Goal: Information Seeking & Learning: Learn about a topic

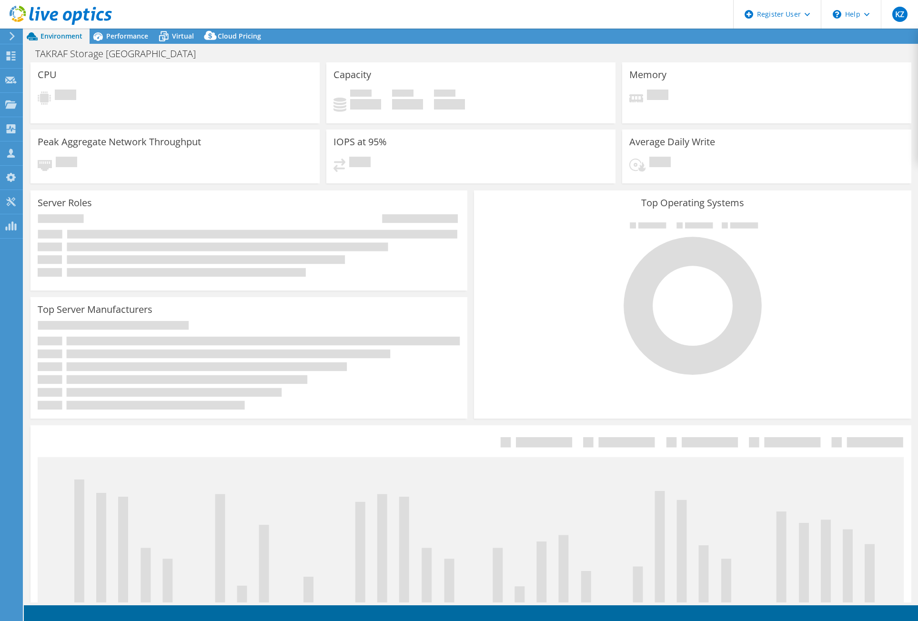
select select "USD"
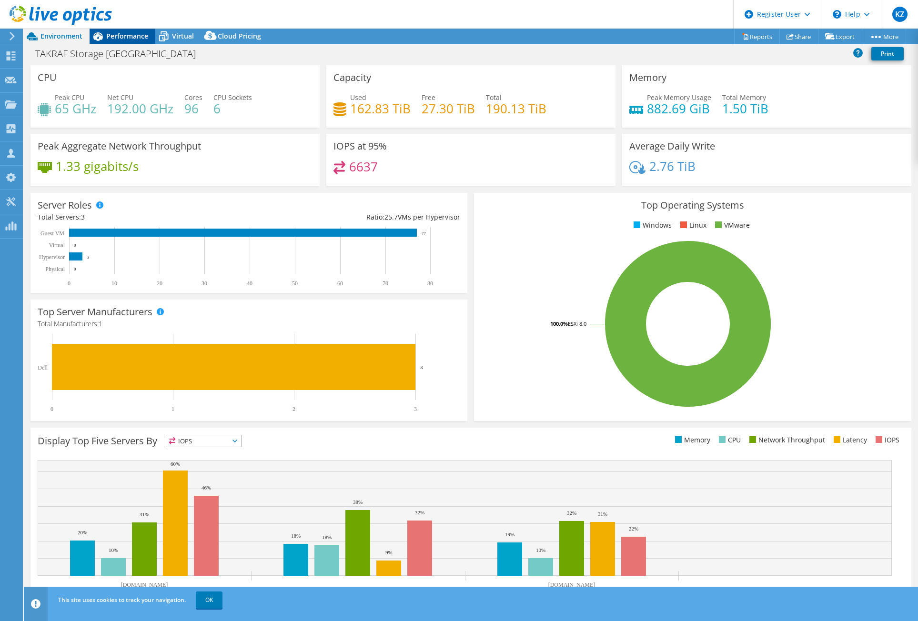
click at [127, 38] on span "Performance" at bounding box center [127, 35] width 42 height 9
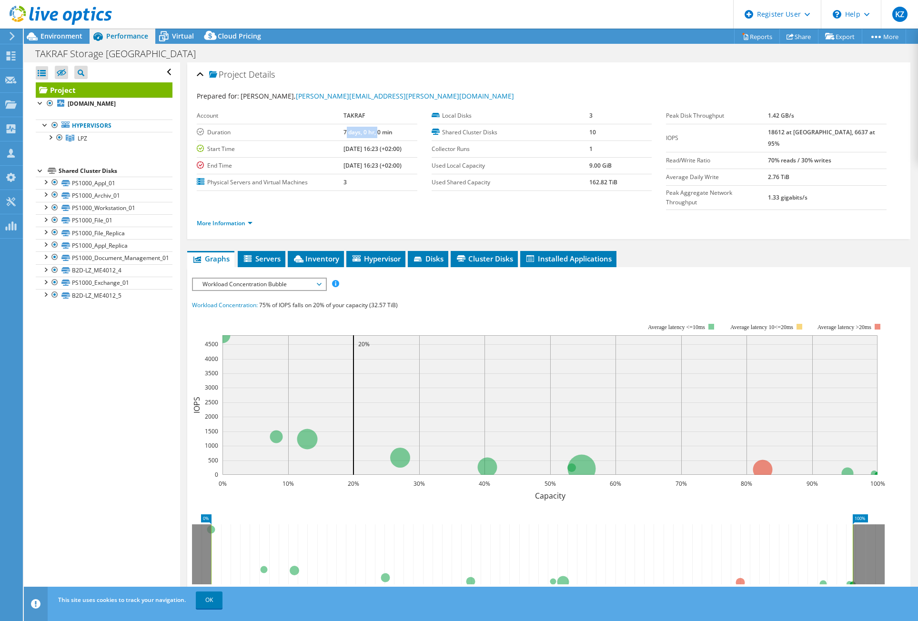
drag, startPoint x: 333, startPoint y: 134, endPoint x: 366, endPoint y: 131, distance: 32.5
click at [366, 131] on b "7 days, 0 hr, 0 min" at bounding box center [367, 132] width 49 height 8
drag, startPoint x: 366, startPoint y: 131, endPoint x: 344, endPoint y: 132, distance: 21.9
click at [344, 132] on b "7 days, 0 hr, 0 min" at bounding box center [367, 132] width 49 height 8
click at [76, 36] on span "Environment" at bounding box center [61, 35] width 42 height 9
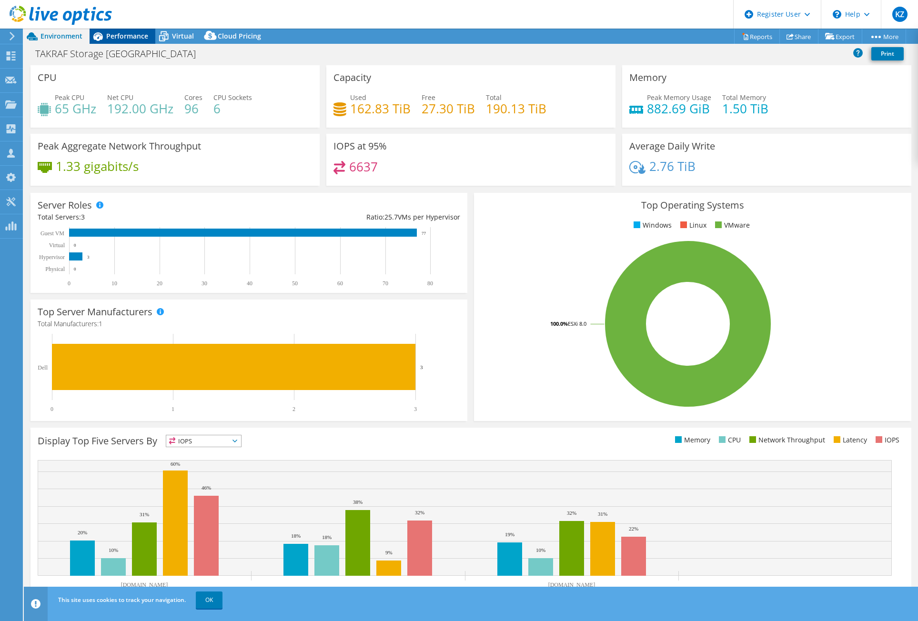
click at [125, 38] on span "Performance" at bounding box center [127, 35] width 42 height 9
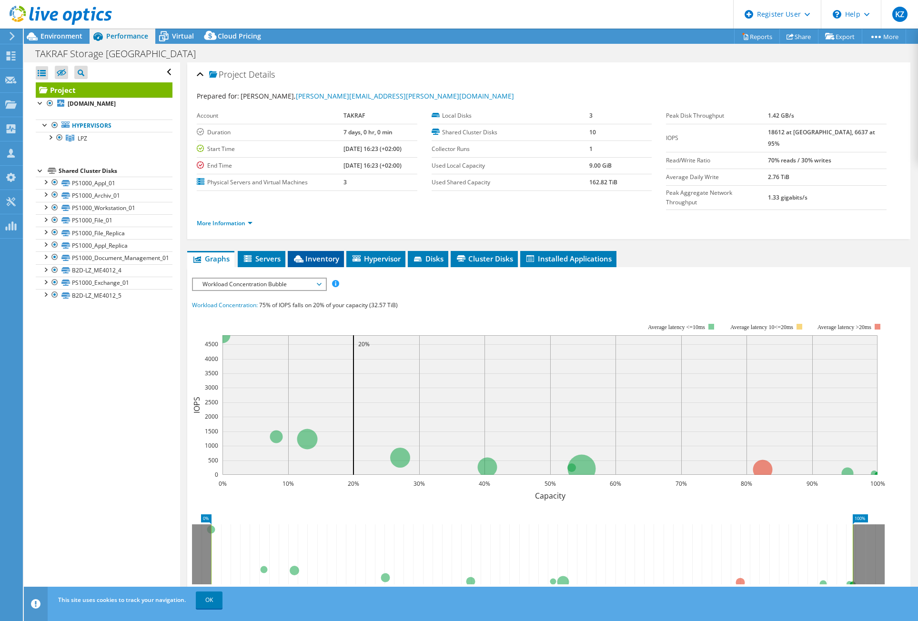
click at [329, 254] on span "Inventory" at bounding box center [315, 259] width 47 height 10
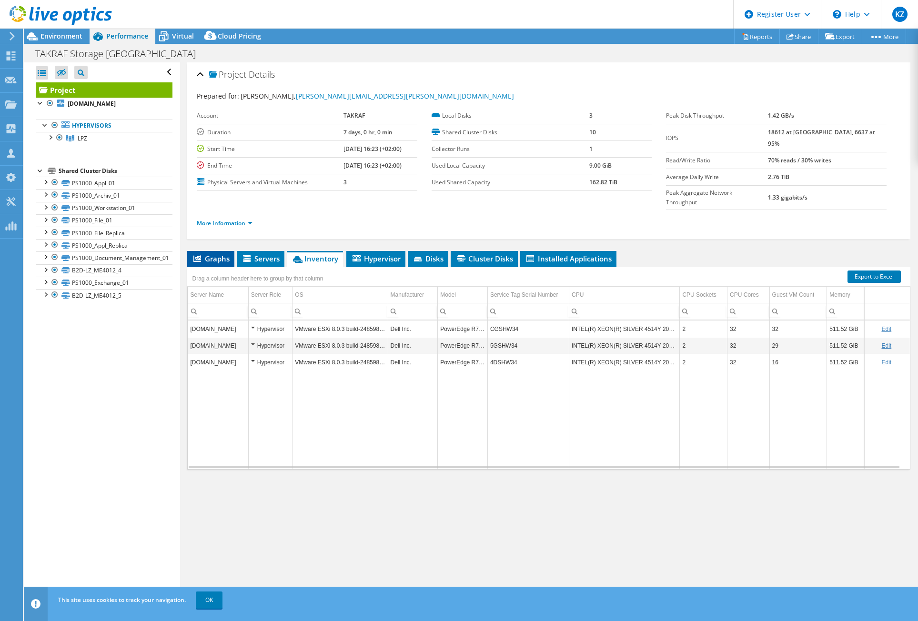
click at [217, 254] on span "Graphs" at bounding box center [211, 259] width 38 height 10
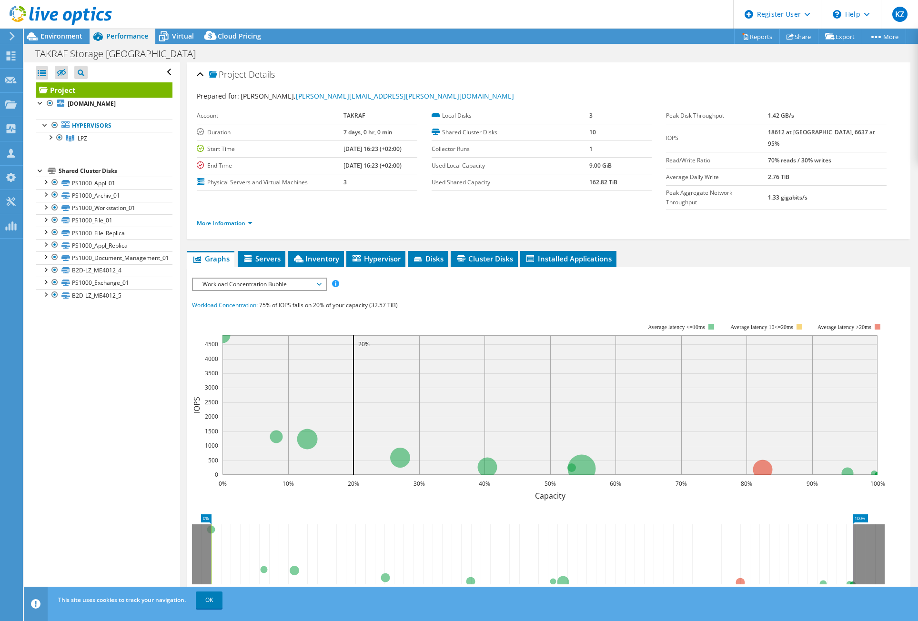
click at [290, 279] on span "Workload Concentration Bubble" at bounding box center [259, 284] width 122 height 11
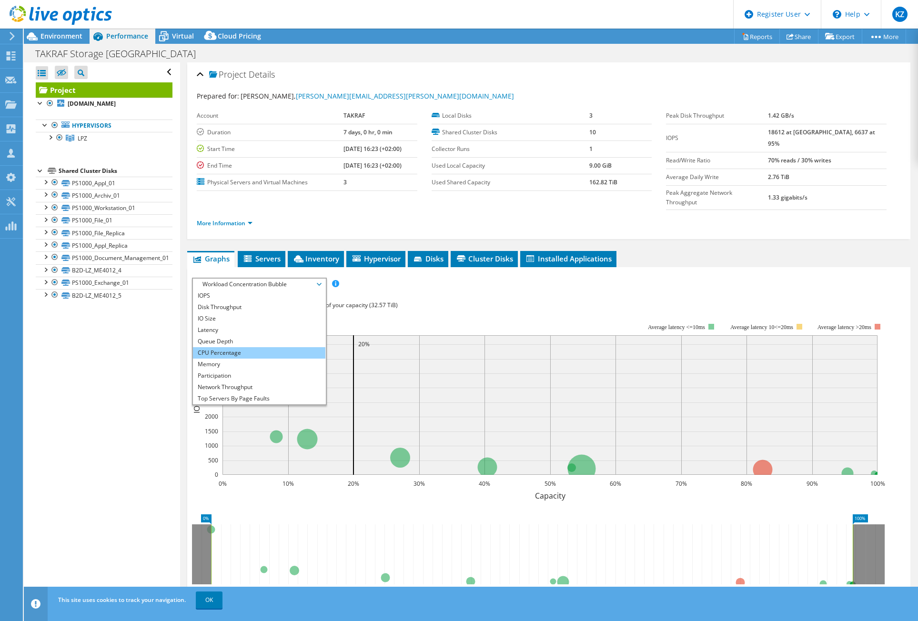
click at [254, 347] on li "CPU Percentage" at bounding box center [259, 352] width 132 height 11
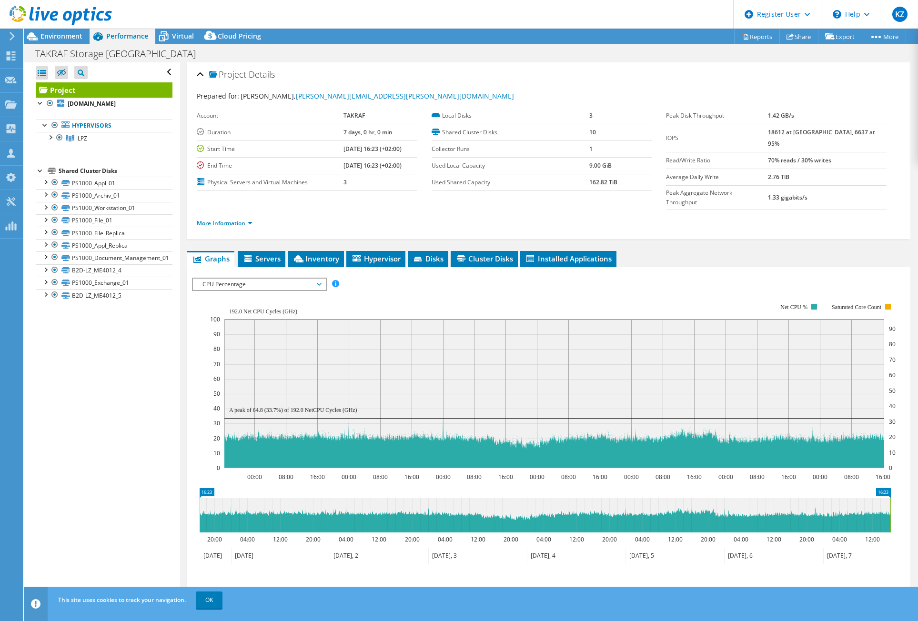
click at [298, 279] on span "CPU Percentage" at bounding box center [259, 284] width 122 height 11
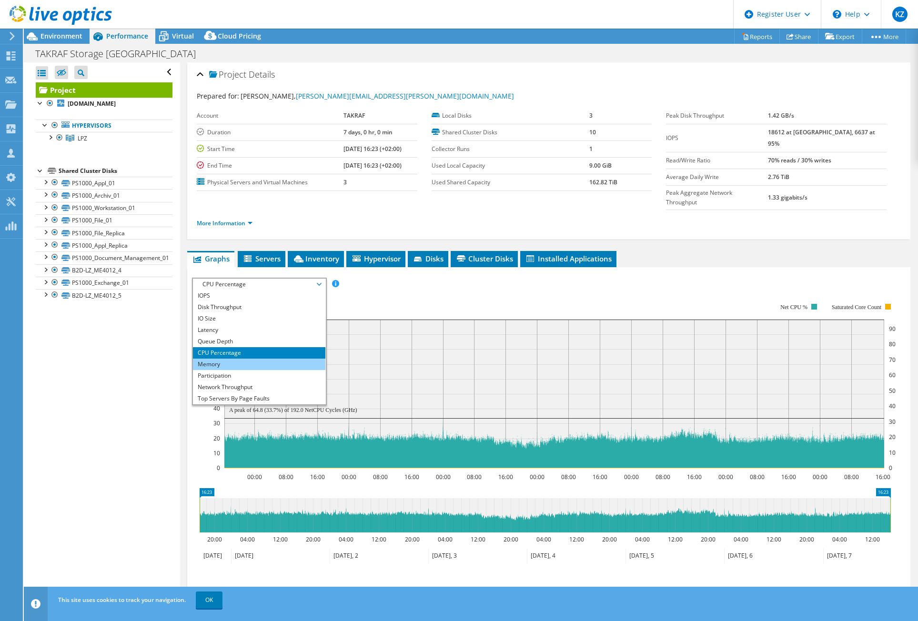
click at [229, 359] on li "Memory" at bounding box center [259, 364] width 132 height 11
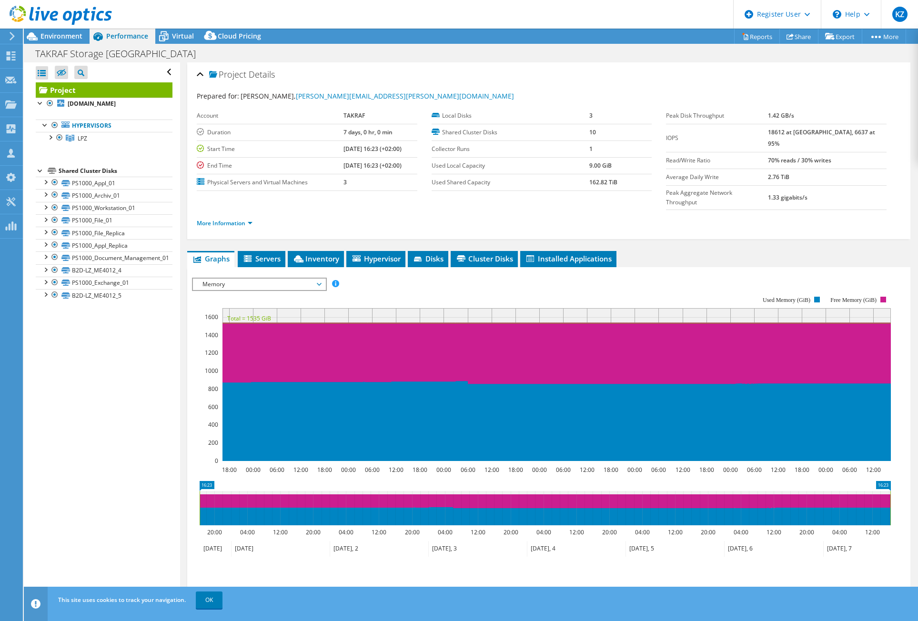
click at [246, 279] on span "Memory" at bounding box center [259, 284] width 122 height 11
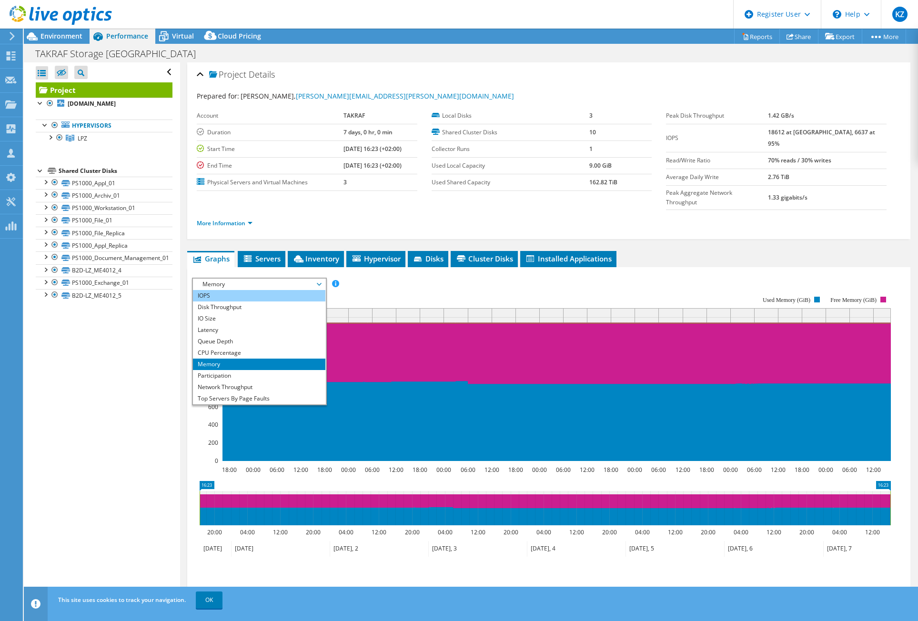
click at [244, 290] on li "IOPS" at bounding box center [259, 295] width 132 height 11
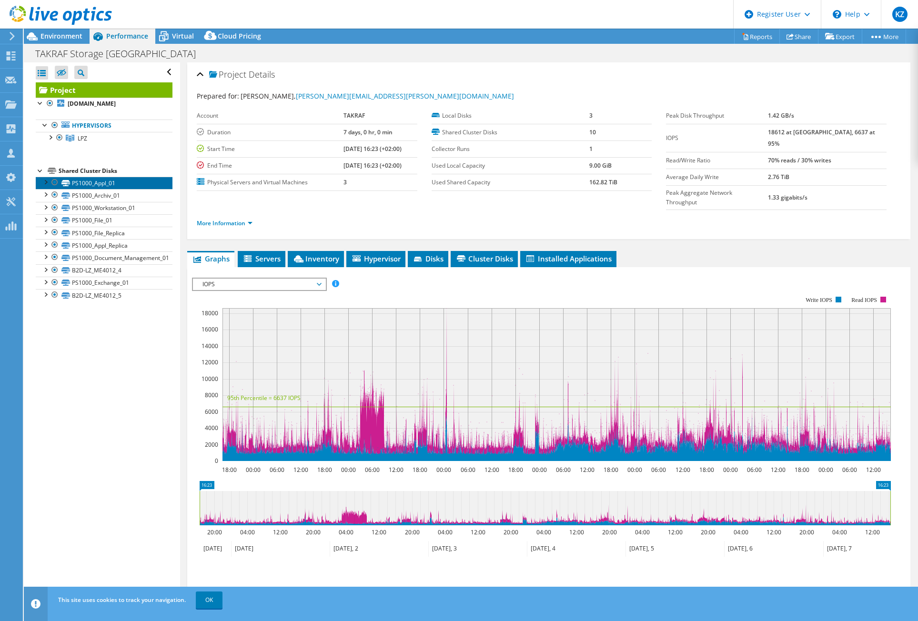
click at [82, 180] on link "PS1000_Appl_01" at bounding box center [104, 183] width 137 height 12
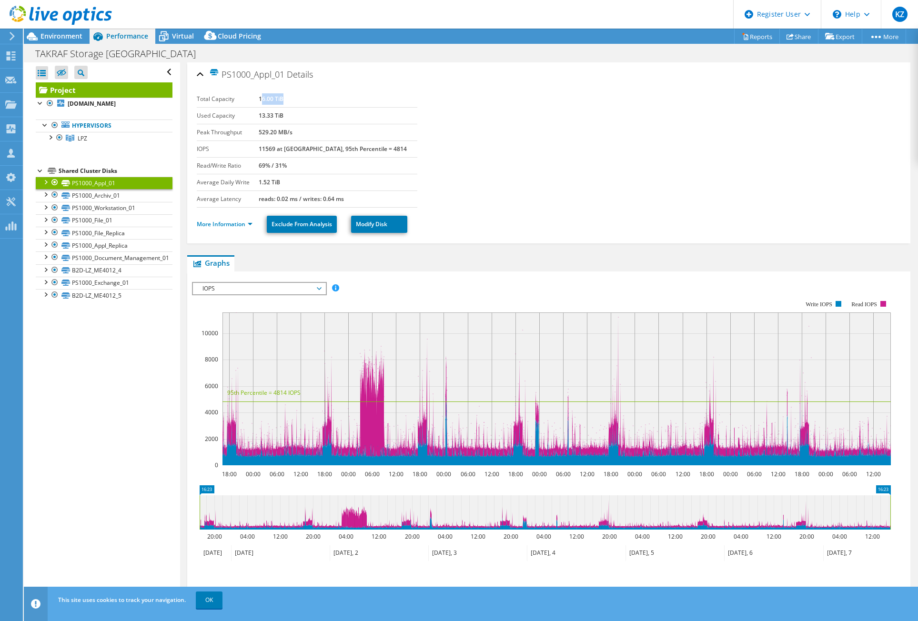
drag, startPoint x: 277, startPoint y: 100, endPoint x: 301, endPoint y: 101, distance: 24.3
click at [301, 101] on td "16.00 TiB" at bounding box center [338, 99] width 159 height 17
click at [304, 102] on td "16.00 TiB" at bounding box center [338, 99] width 159 height 17
click at [94, 196] on link "PS1000_Archiv_01" at bounding box center [104, 195] width 137 height 12
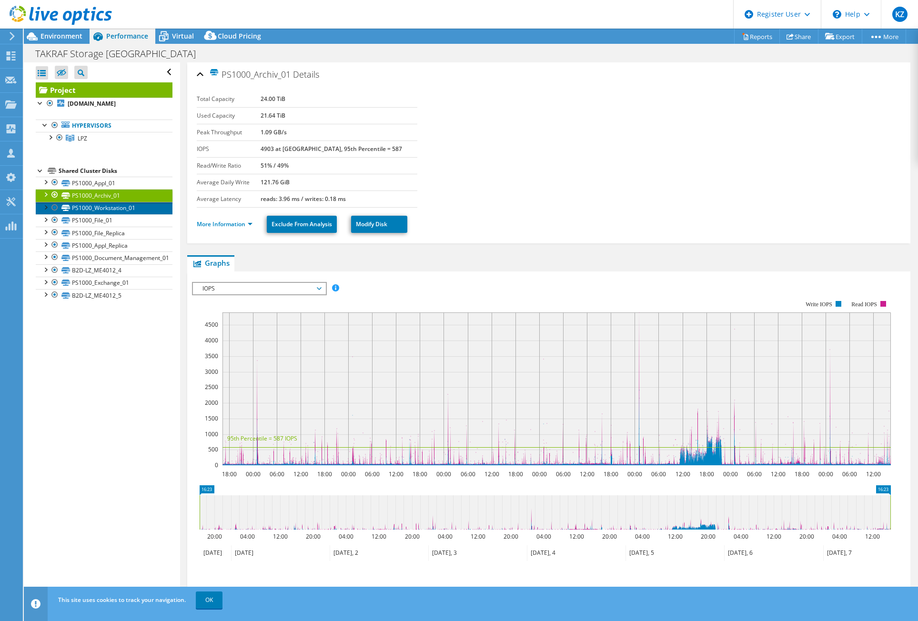
click at [125, 207] on link "PS1000_Workstation_01" at bounding box center [104, 208] width 137 height 12
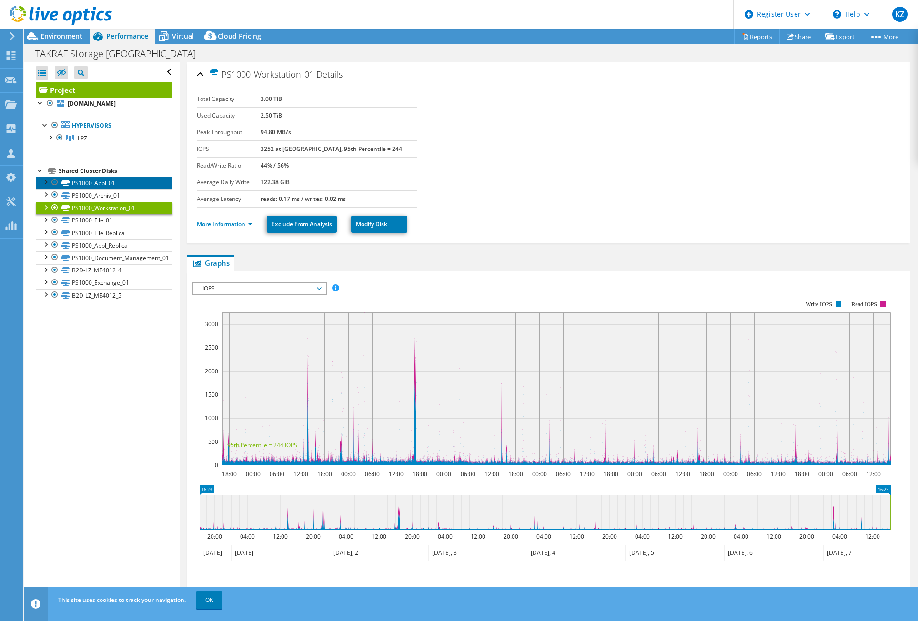
click at [100, 178] on link "PS1000_Appl_01" at bounding box center [104, 183] width 137 height 12
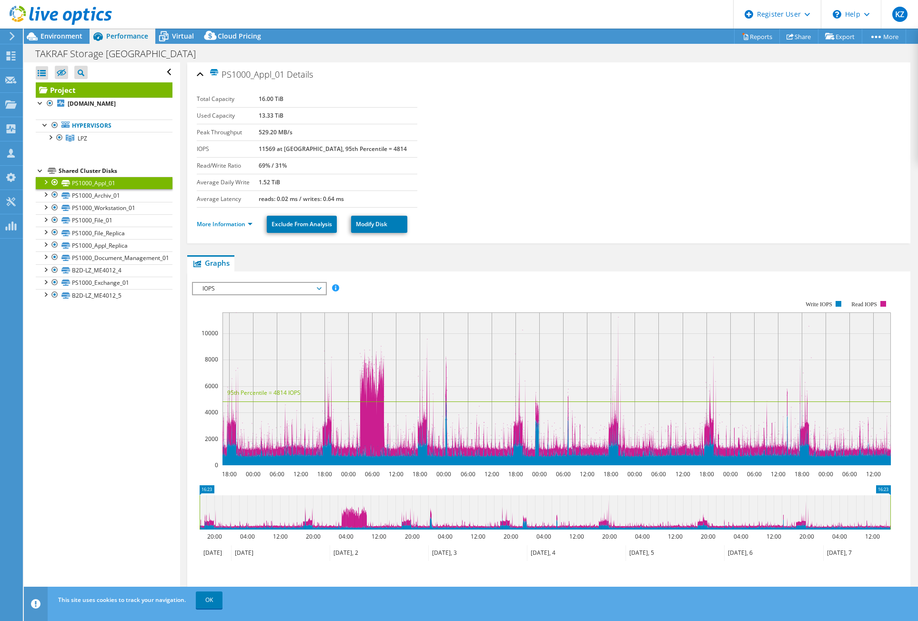
click at [280, 291] on span "IOPS" at bounding box center [259, 288] width 122 height 11
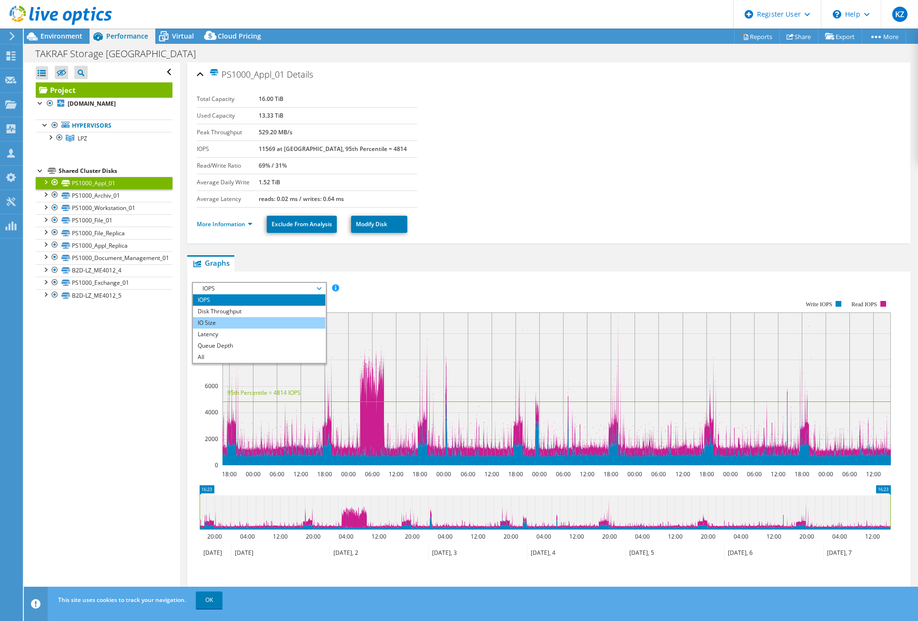
click at [235, 322] on li "IO Size" at bounding box center [259, 322] width 132 height 11
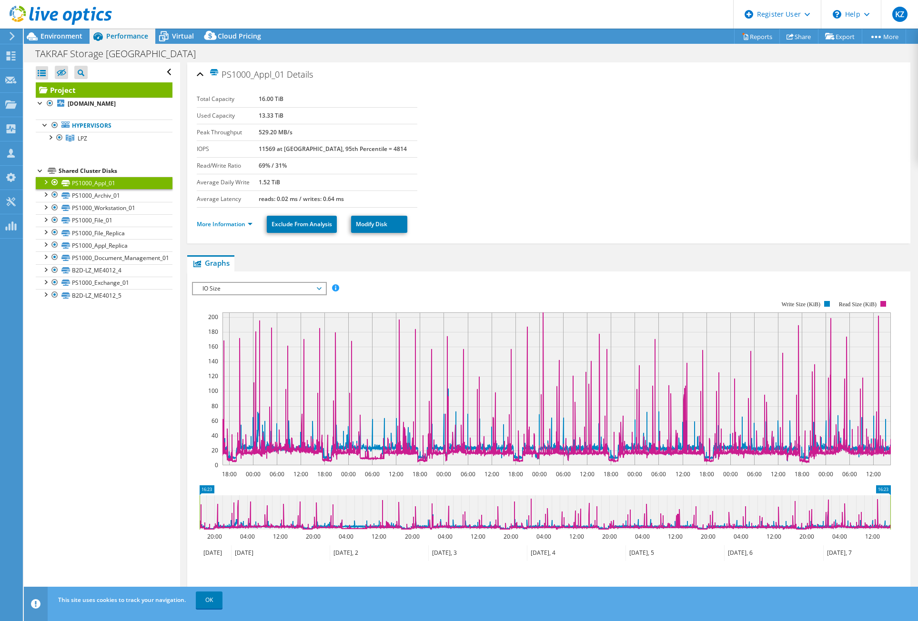
click at [244, 292] on span "IO Size" at bounding box center [259, 288] width 122 height 11
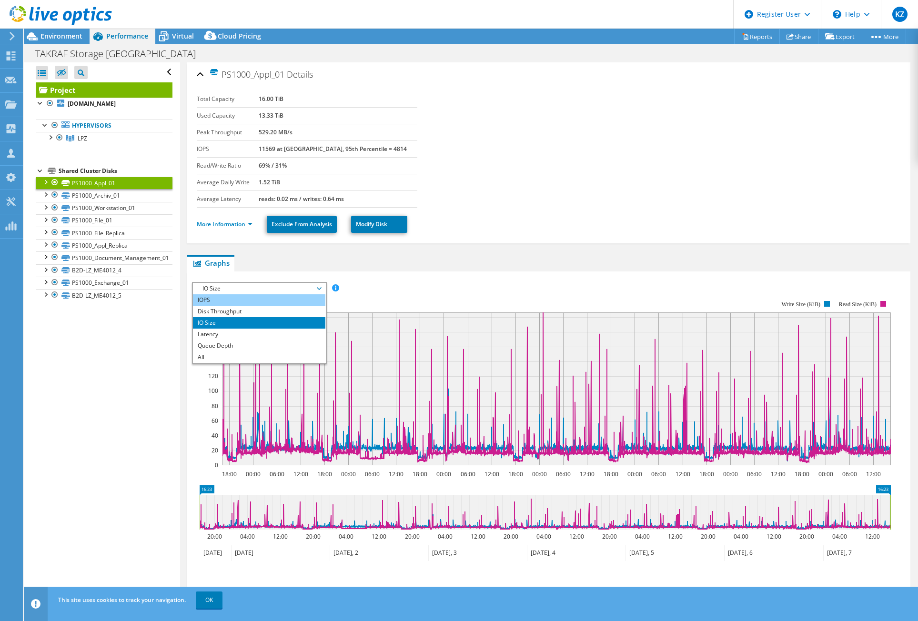
click at [237, 298] on li "IOPS" at bounding box center [259, 299] width 132 height 11
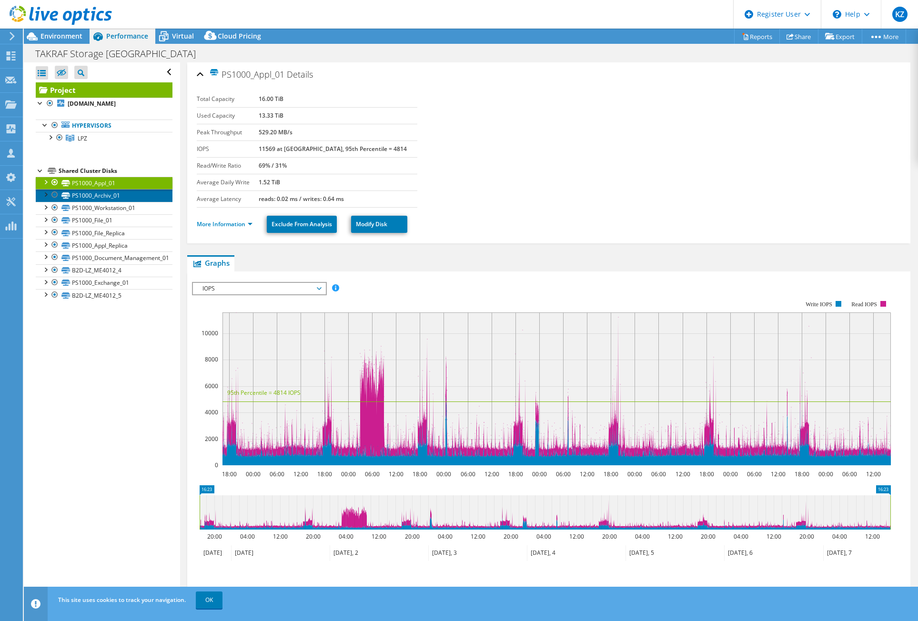
click at [101, 196] on link "PS1000_Archiv_01" at bounding box center [104, 195] width 137 height 12
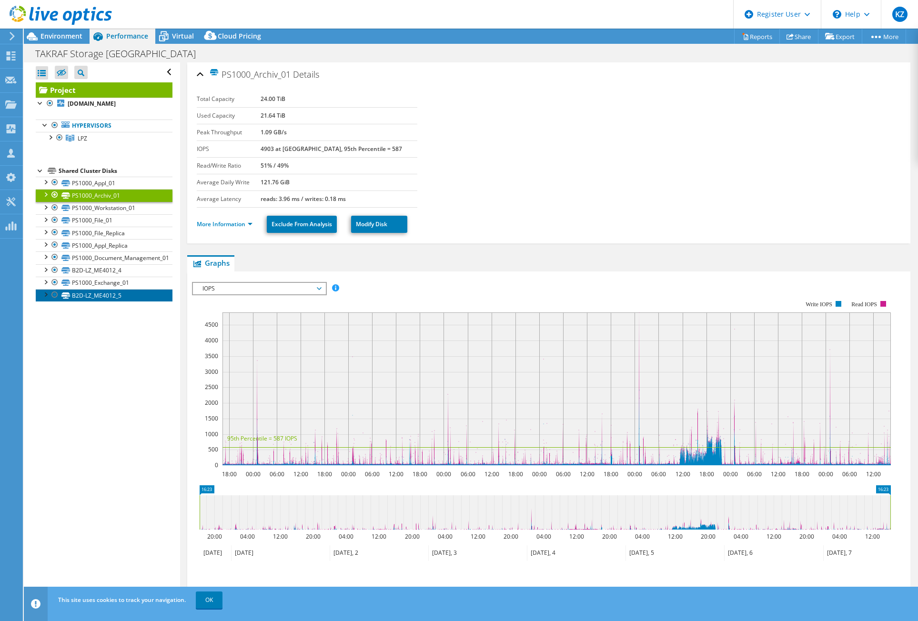
click at [120, 296] on link "B2D-LZ_ME4012_5" at bounding box center [104, 295] width 137 height 12
